Goal: Task Accomplishment & Management: Complete application form

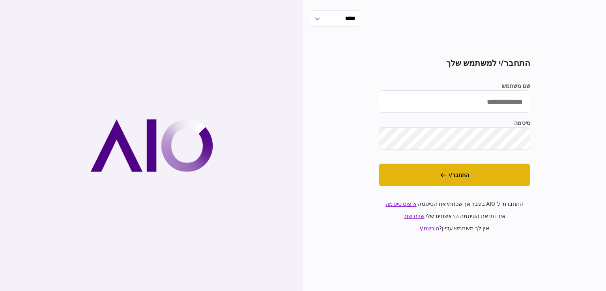
type input "*********"
click at [458, 179] on button "התחבר/י" at bounding box center [453, 175] width 151 height 22
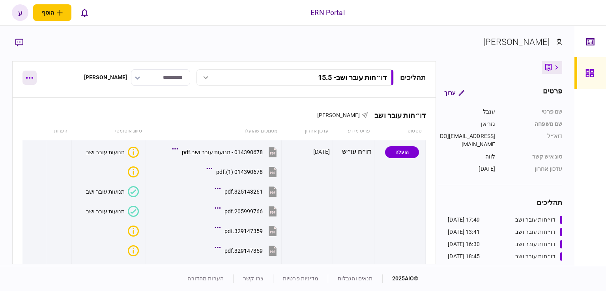
click at [34, 78] on button "button" at bounding box center [29, 78] width 14 height 14
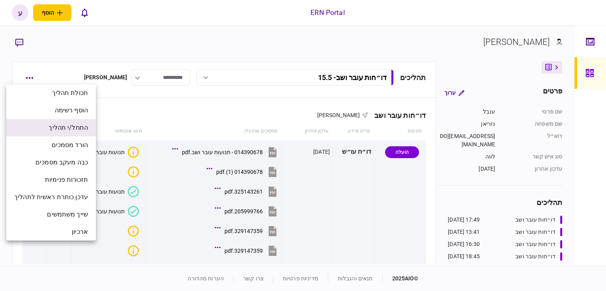
click at [78, 133] on li "התחל/י תהליך" at bounding box center [50, 127] width 89 height 17
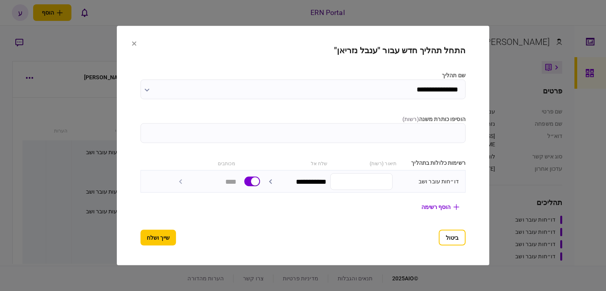
click at [352, 125] on input "הוסיפו כותרת משנה ( רשות )" at bounding box center [302, 133] width 325 height 20
type input "******"
click at [153, 234] on button "שייך ושלח" at bounding box center [157, 238] width 35 height 16
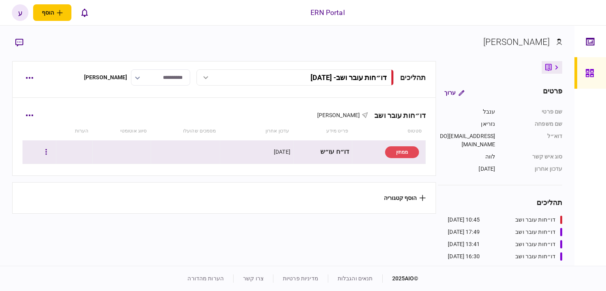
click at [44, 148] on div at bounding box center [39, 152] width 28 height 18
click at [46, 149] on button "button" at bounding box center [46, 152] width 14 height 14
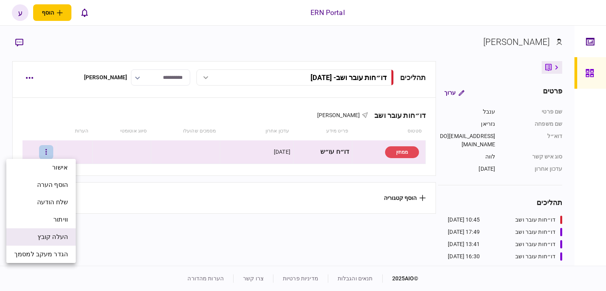
click at [61, 234] on span "העלה קובץ" at bounding box center [52, 236] width 30 height 9
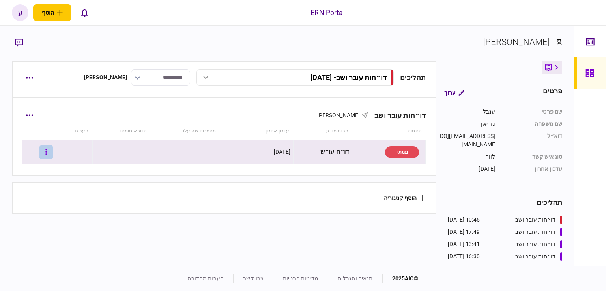
click at [50, 151] on button "button" at bounding box center [46, 152] width 14 height 14
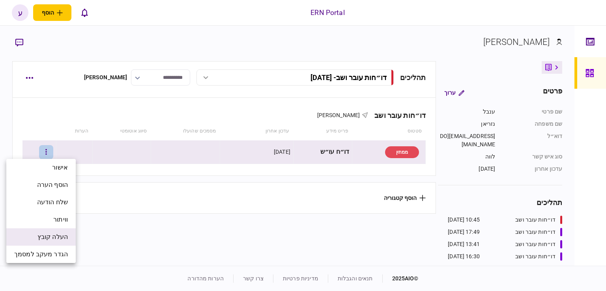
click at [59, 232] on li "העלה קובץ" at bounding box center [40, 236] width 69 height 17
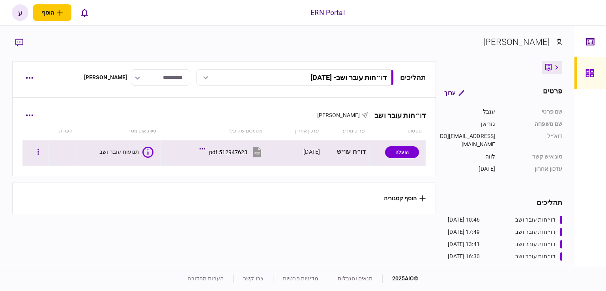
click at [134, 152] on div "תנועות עובר ושב" at bounding box center [119, 152] width 40 height 8
click at [227, 151] on div "512947623.pdf" at bounding box center [228, 152] width 38 height 6
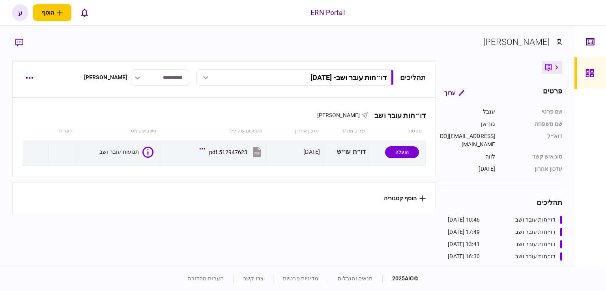
click at [590, 177] on div at bounding box center [590, 146] width 32 height 240
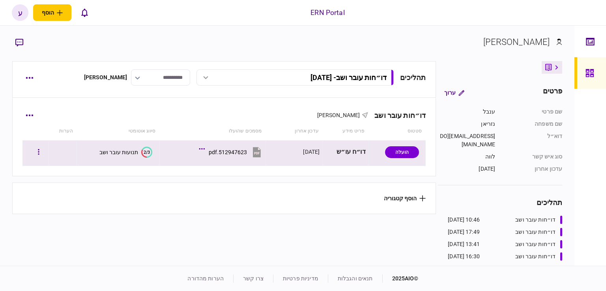
click at [144, 152] on text "2/3" at bounding box center [147, 151] width 6 height 5
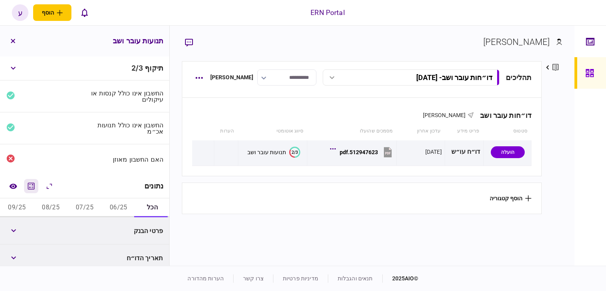
click at [29, 182] on icon "מחשבון" at bounding box center [30, 185] width 9 height 9
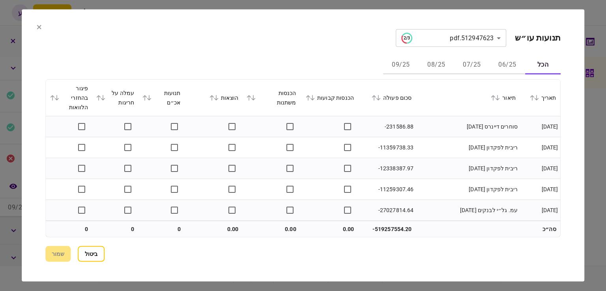
click at [490, 62] on button "06/25" at bounding box center [506, 65] width 35 height 19
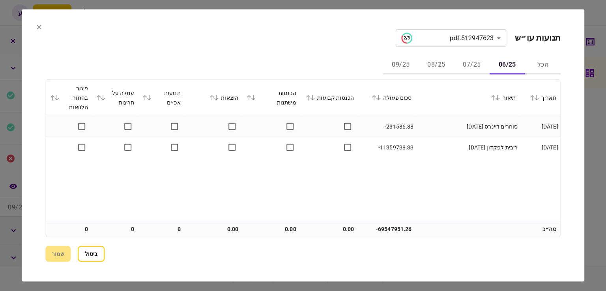
click at [503, 64] on button "06/25" at bounding box center [506, 65] width 35 height 19
click at [380, 99] on icon at bounding box center [378, 98] width 5 height 6
click at [465, 67] on button "07/25" at bounding box center [471, 65] width 35 height 19
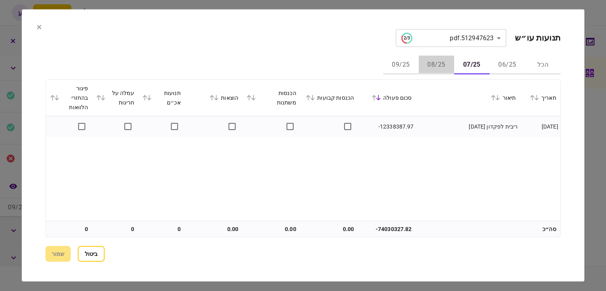
click at [441, 63] on button "08/25" at bounding box center [435, 65] width 35 height 19
click at [418, 64] on button "09/25" at bounding box center [400, 65] width 35 height 19
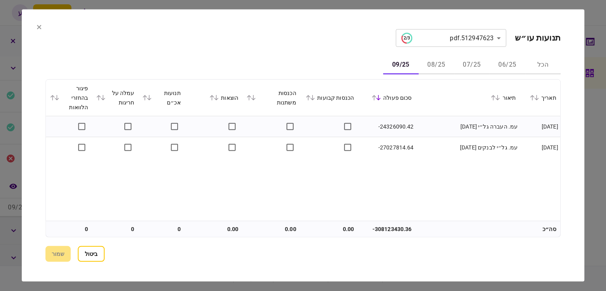
click at [35, 24] on section "**********" at bounding box center [303, 145] width 562 height 272
